Goal: Information Seeking & Learning: Learn about a topic

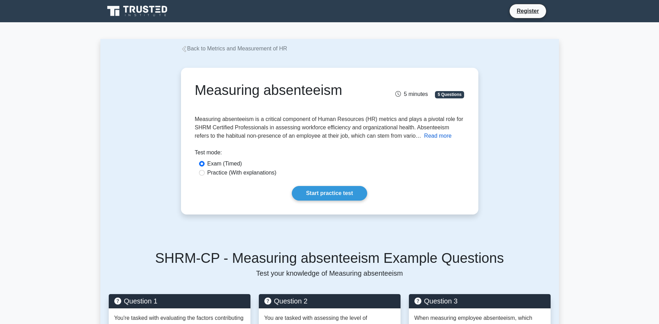
click at [424, 138] on button "Read more" at bounding box center [437, 136] width 27 height 8
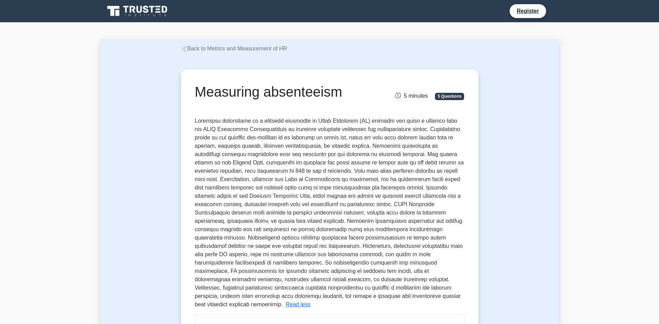
click at [225, 46] on link "Back to Metrics and Measurement of HR" at bounding box center [234, 49] width 106 height 6
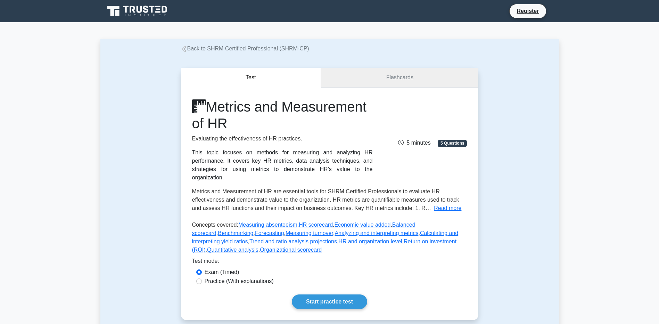
click at [396, 79] on link "Flashcards" at bounding box center [399, 78] width 157 height 20
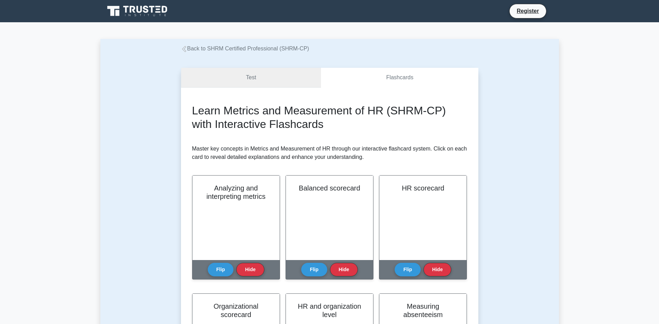
click at [265, 84] on link "Test" at bounding box center [251, 78] width 140 height 20
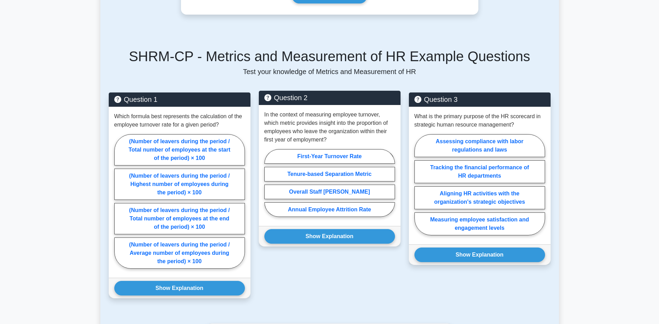
scroll to position [292, 0]
